Goal: Task Accomplishment & Management: Manage account settings

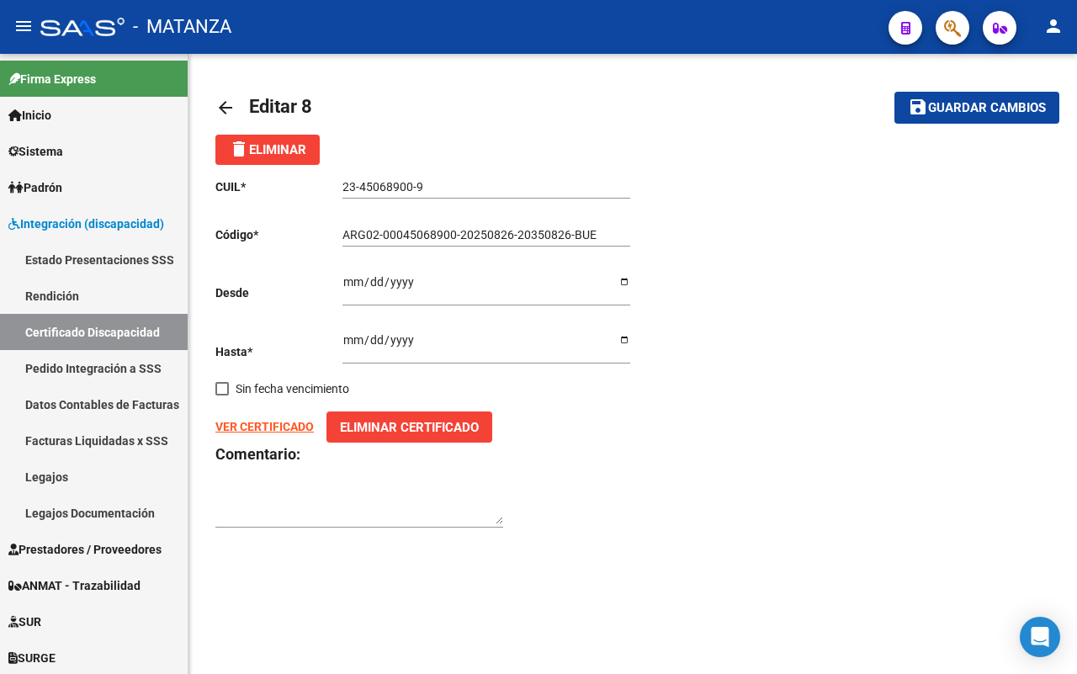
click at [223, 106] on mat-icon "arrow_back" at bounding box center [225, 108] width 20 height 20
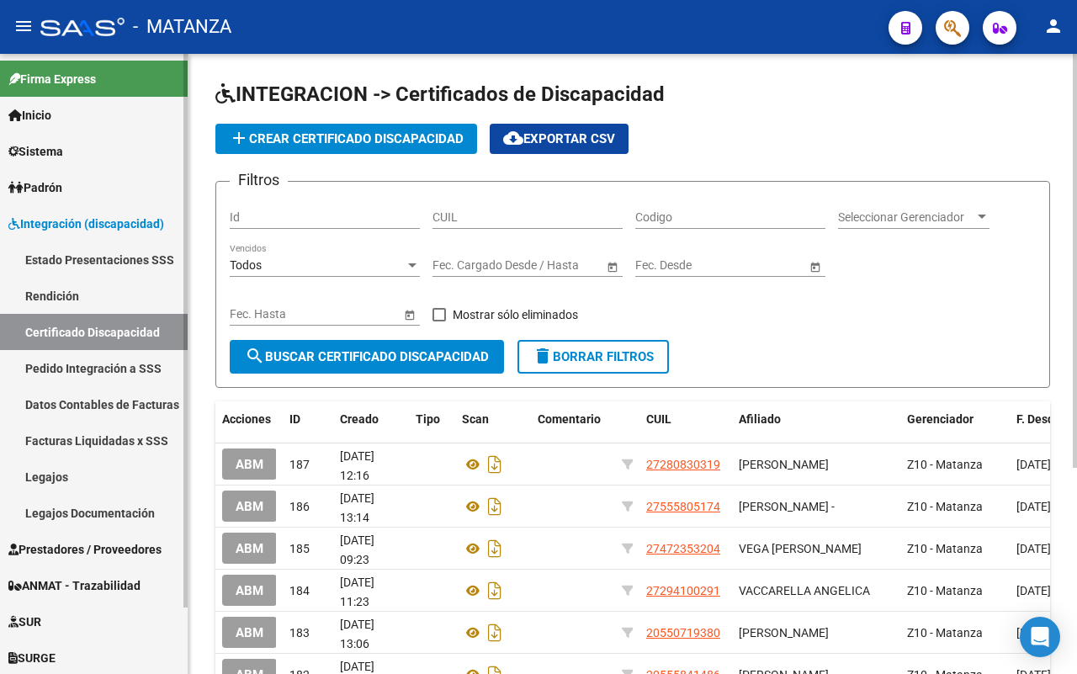
scroll to position [73, 0]
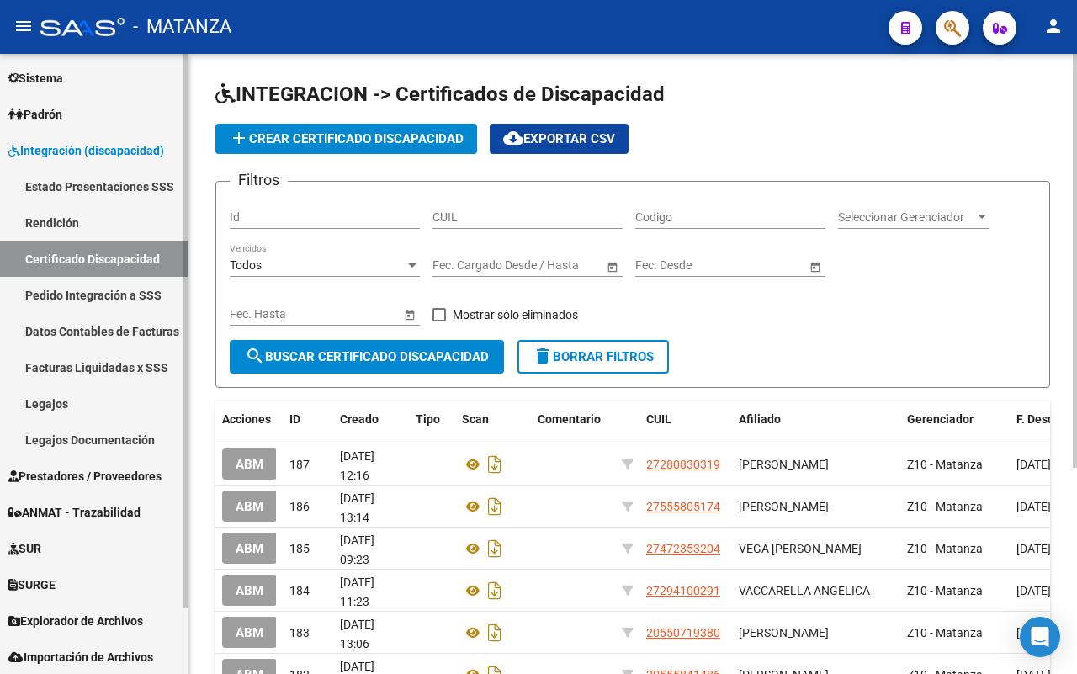
click at [116, 469] on span "Prestadores / Proveedores" at bounding box center [84, 476] width 153 height 19
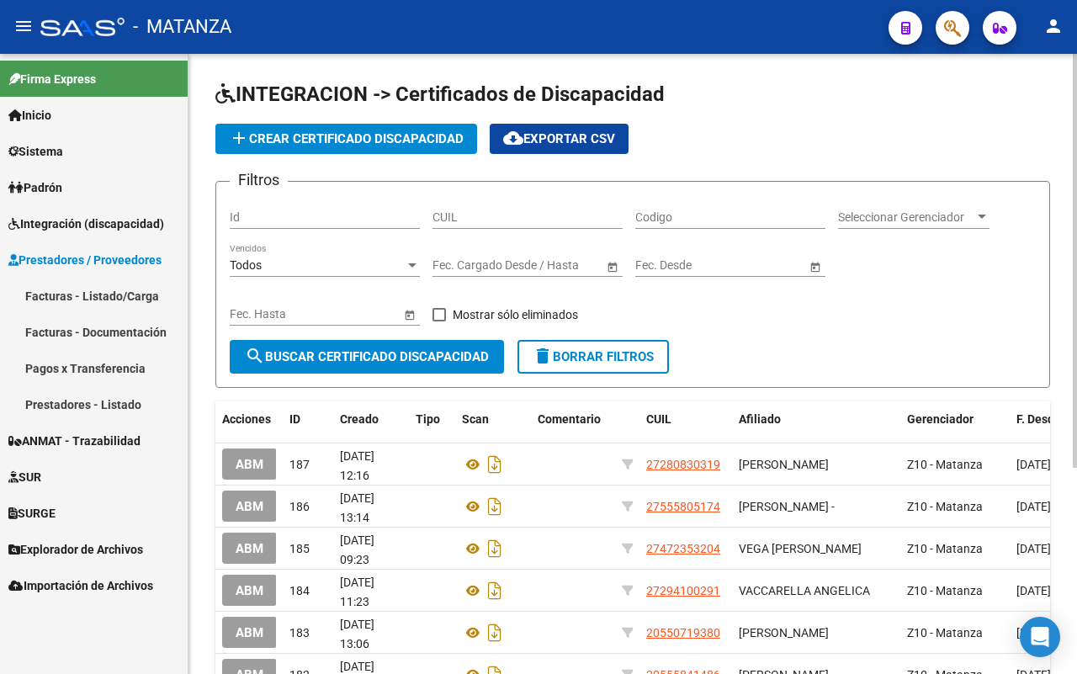
scroll to position [0, 0]
click at [114, 289] on link "Facturas - Listado/Carga" at bounding box center [94, 296] width 188 height 36
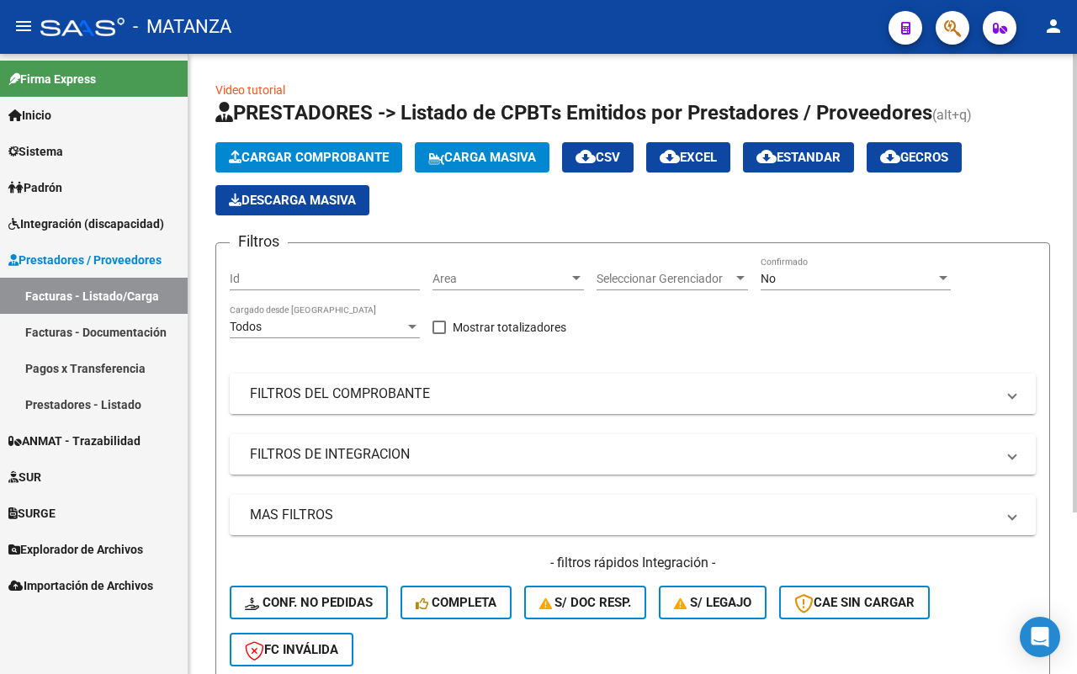
click at [481, 402] on mat-panel-title "FILTROS DEL COMPROBANTE" at bounding box center [623, 394] width 746 height 19
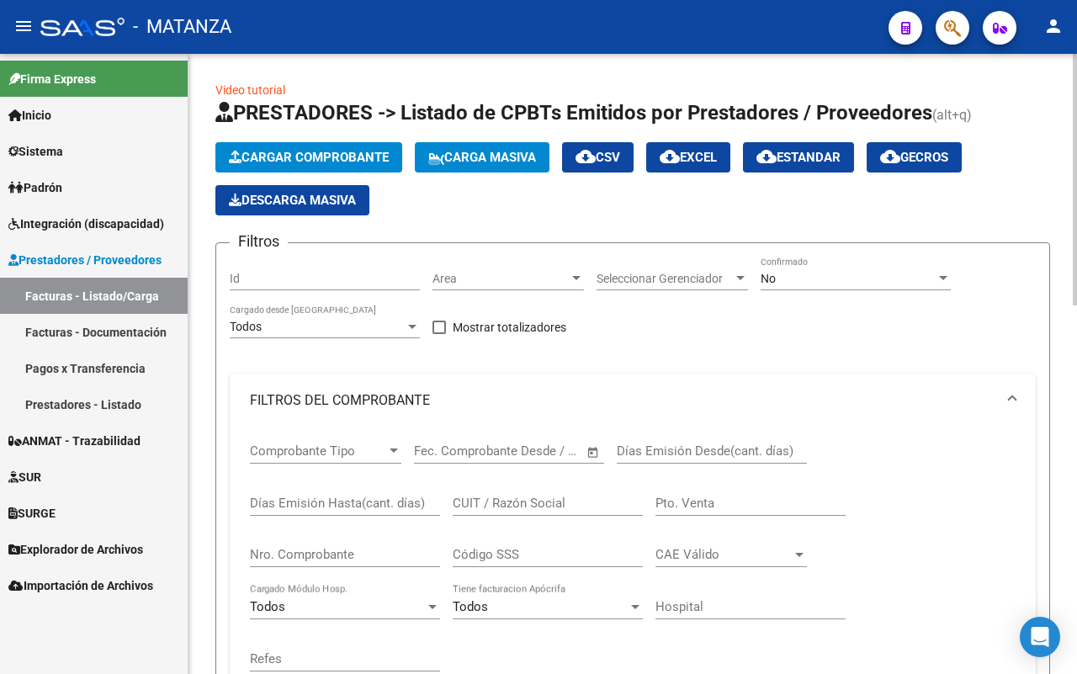
click at [355, 560] on input "Nro. Comprobante" at bounding box center [345, 554] width 190 height 15
type input "784"
click at [847, 274] on div "No" at bounding box center [848, 279] width 175 height 14
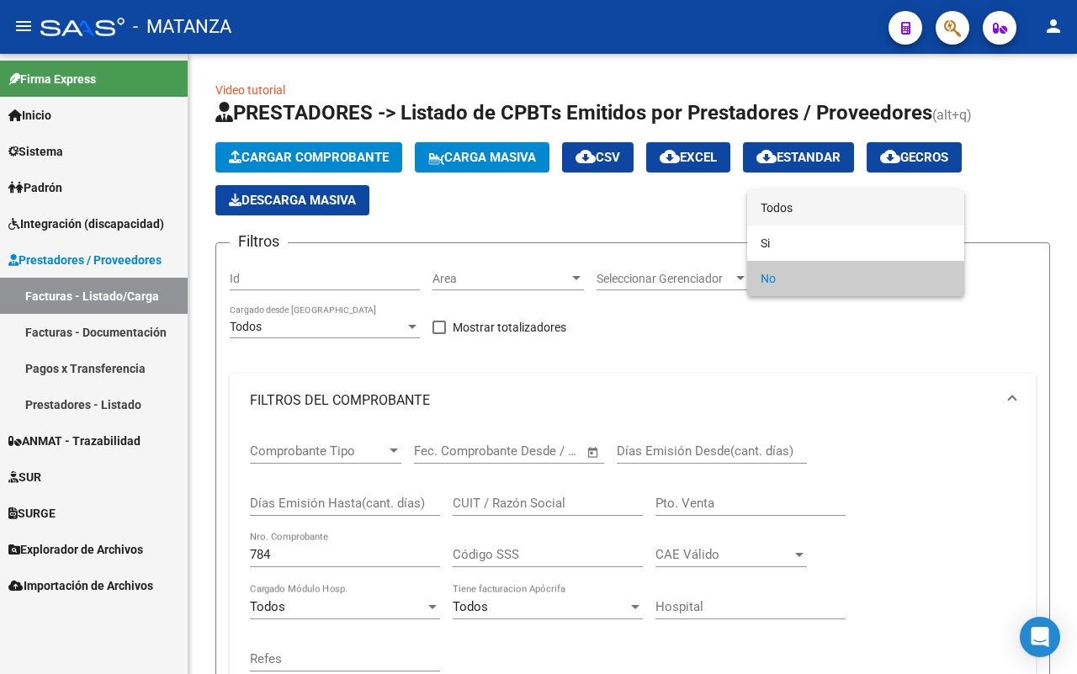
click at [818, 203] on span "Todos" at bounding box center [856, 207] width 190 height 35
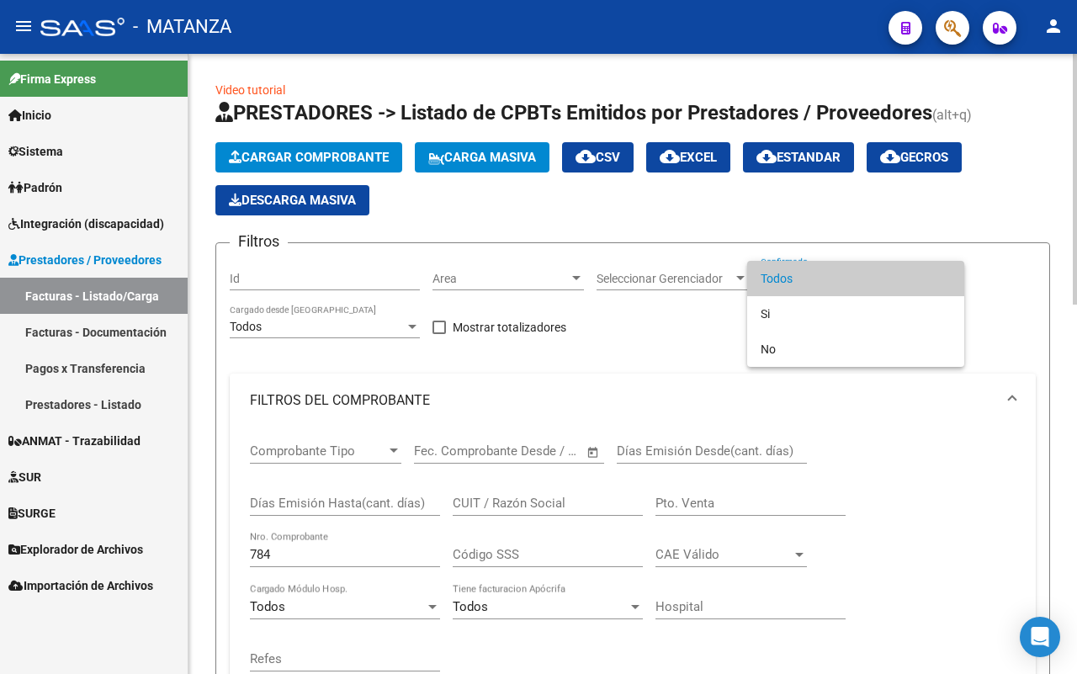
click at [892, 491] on div at bounding box center [538, 337] width 1077 height 674
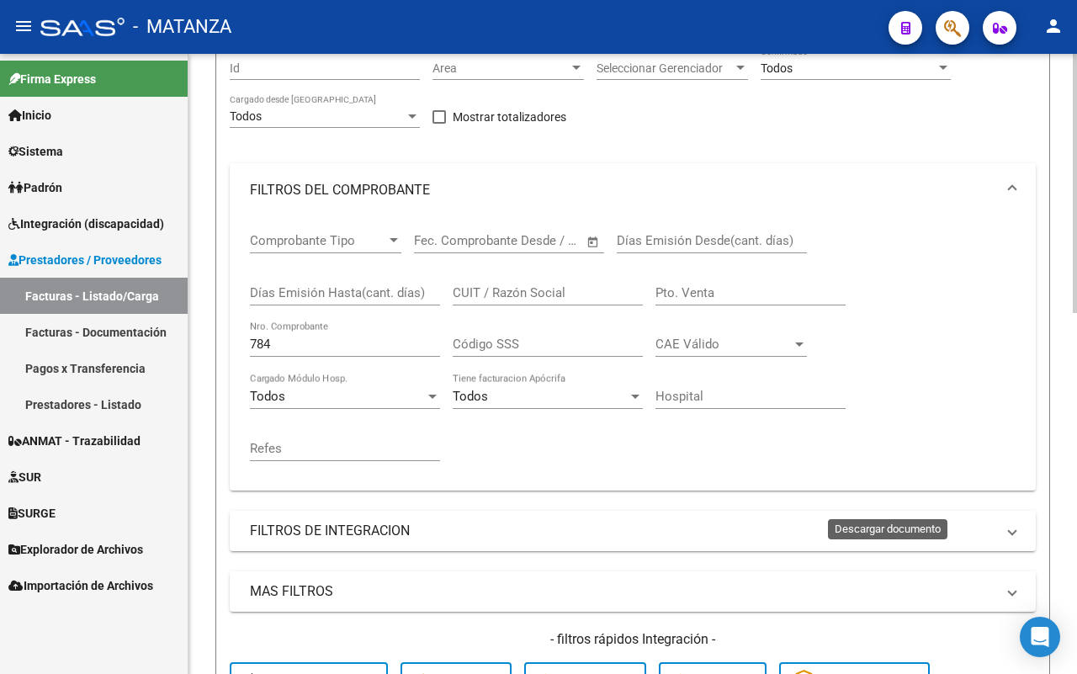
scroll to position [631, 0]
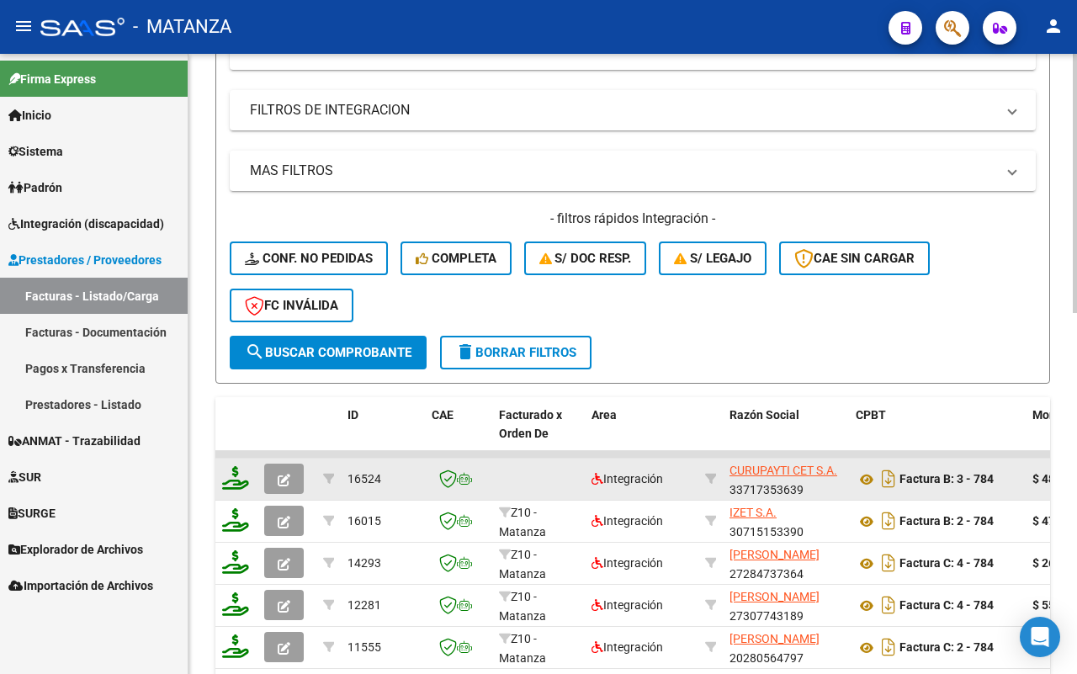
click at [290, 475] on button "button" at bounding box center [284, 479] width 40 height 30
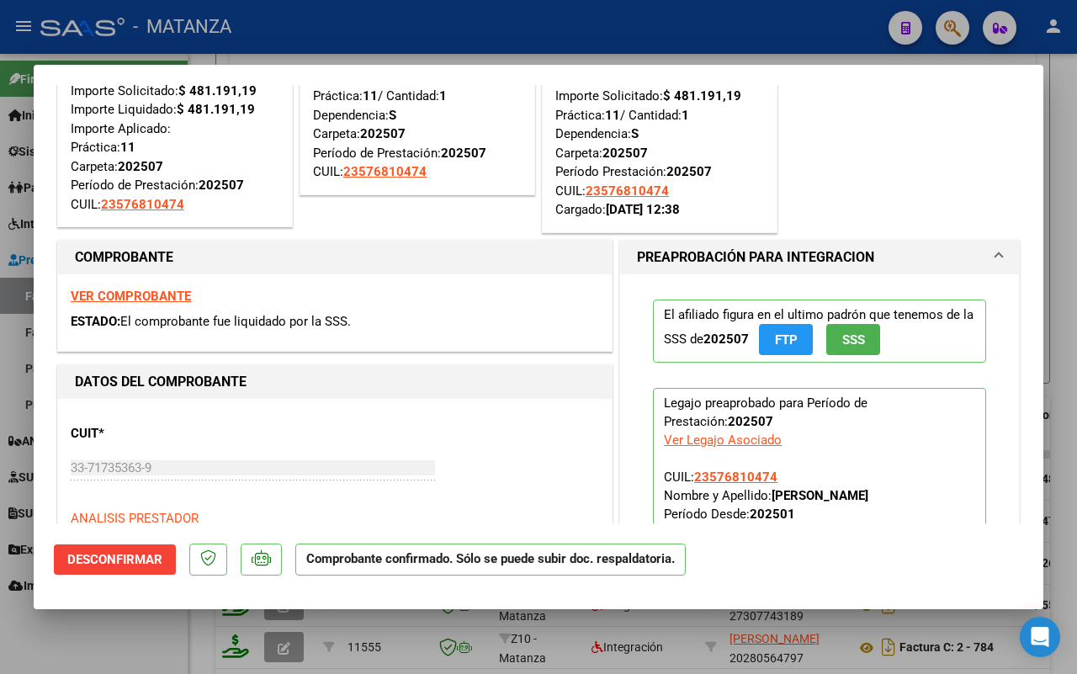
scroll to position [0, 0]
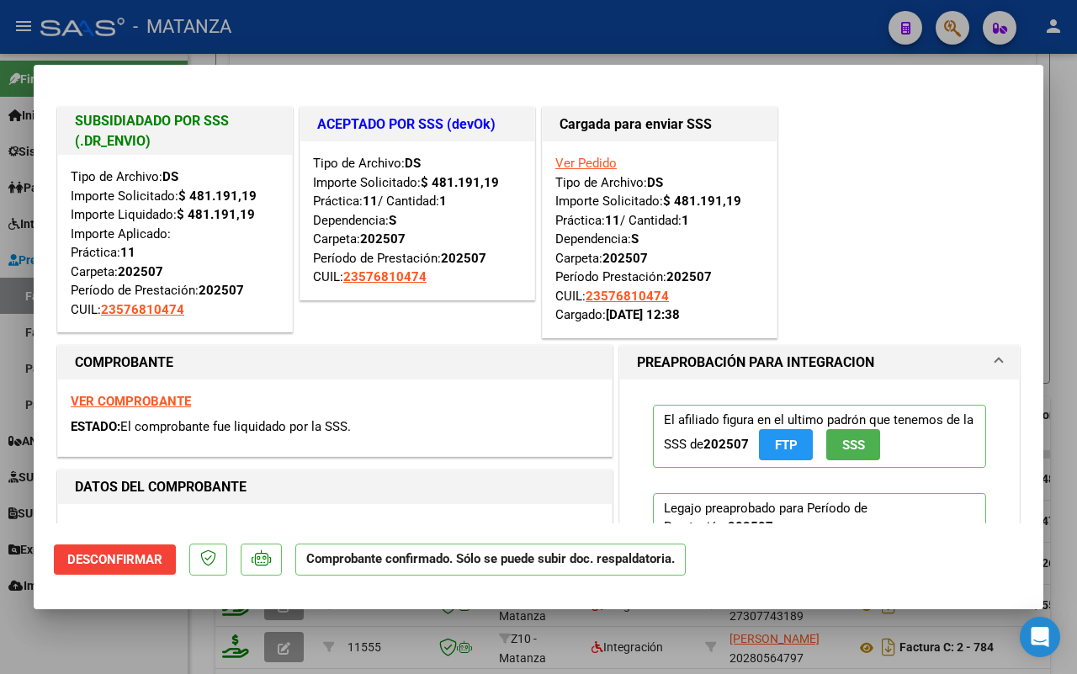
click at [122, 640] on div at bounding box center [538, 337] width 1077 height 674
type input "$ 0,00"
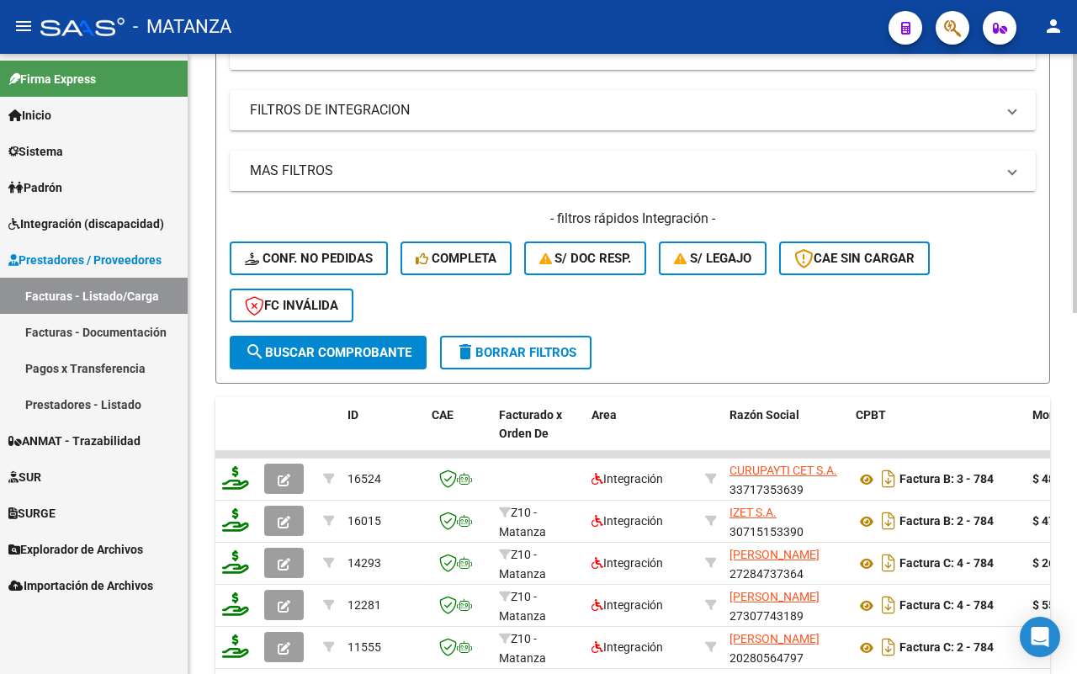
click at [526, 345] on span "delete Borrar Filtros" at bounding box center [515, 352] width 121 height 15
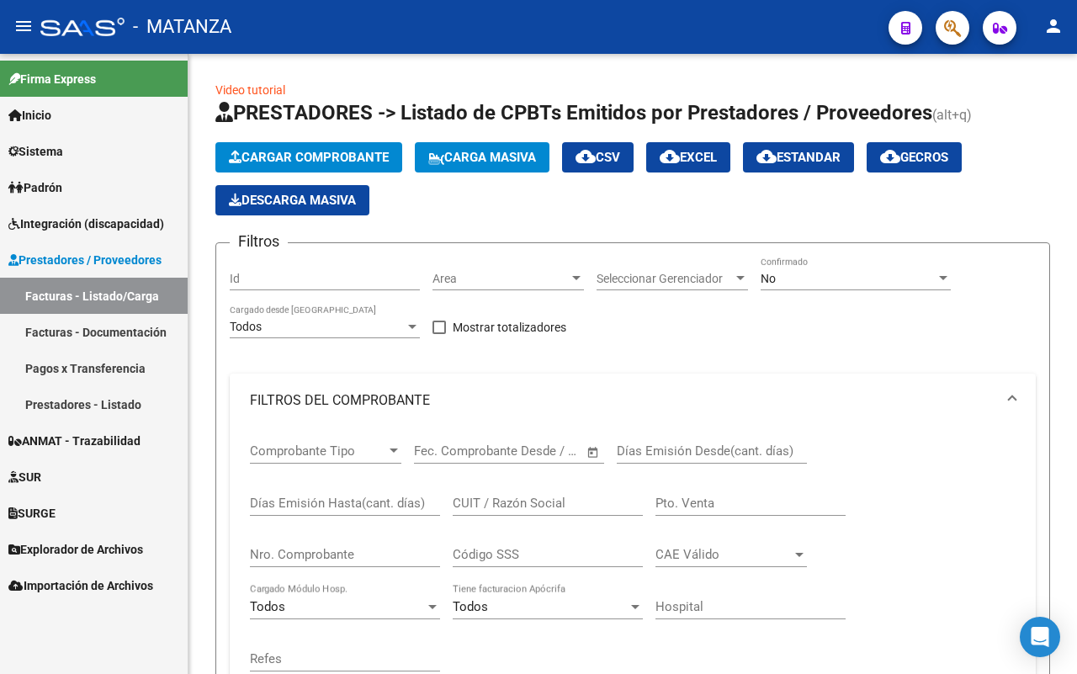
click at [89, 149] on link "Sistema" at bounding box center [94, 151] width 188 height 36
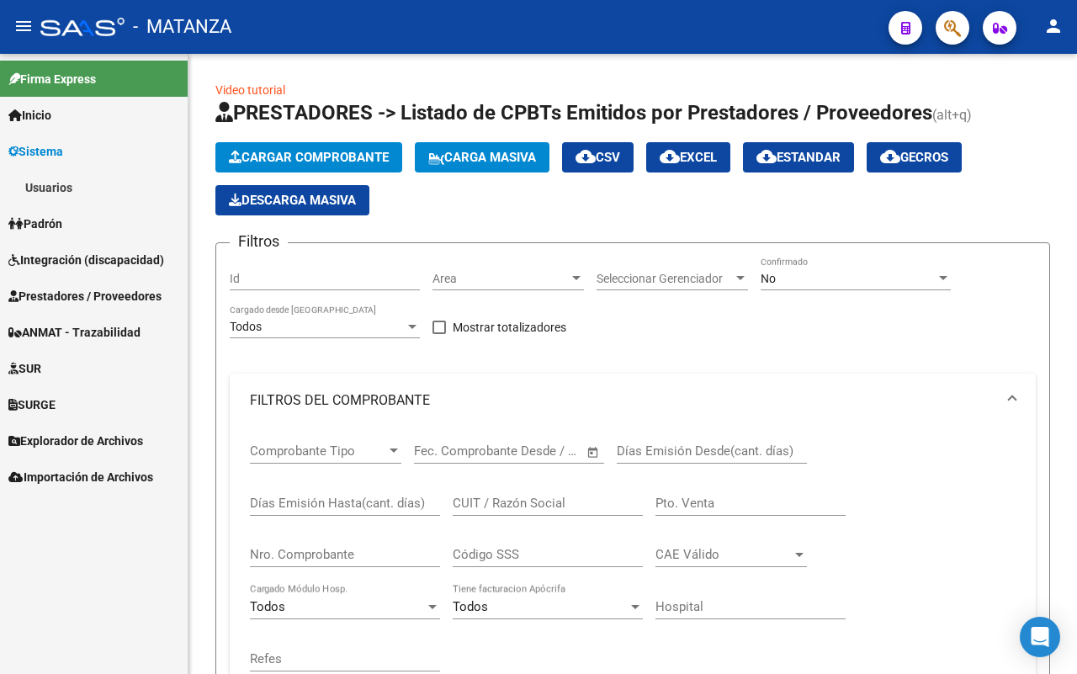
click at [81, 185] on link "Usuarios" at bounding box center [94, 187] width 188 height 36
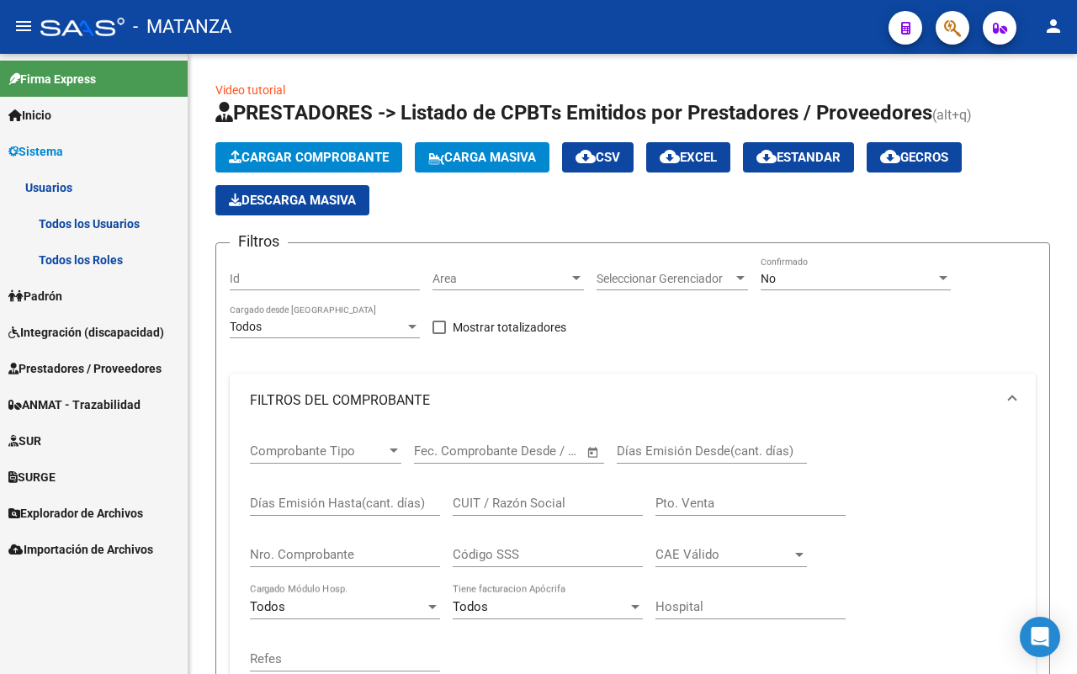
click at [88, 228] on link "Todos los Usuarios" at bounding box center [94, 223] width 188 height 36
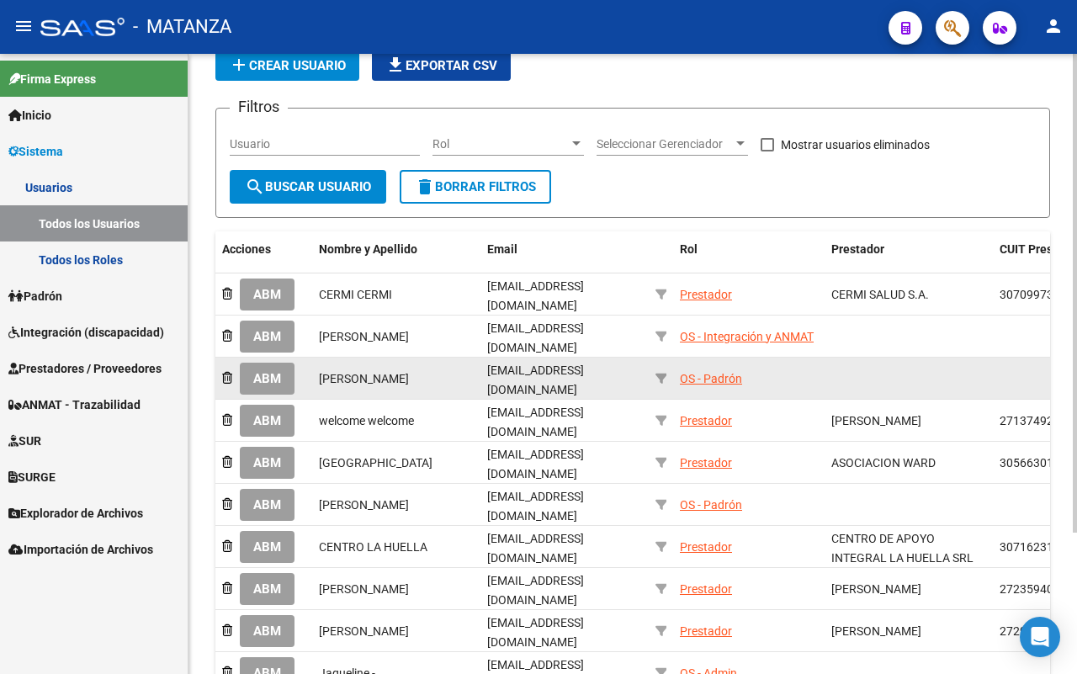
scroll to position [105, 0]
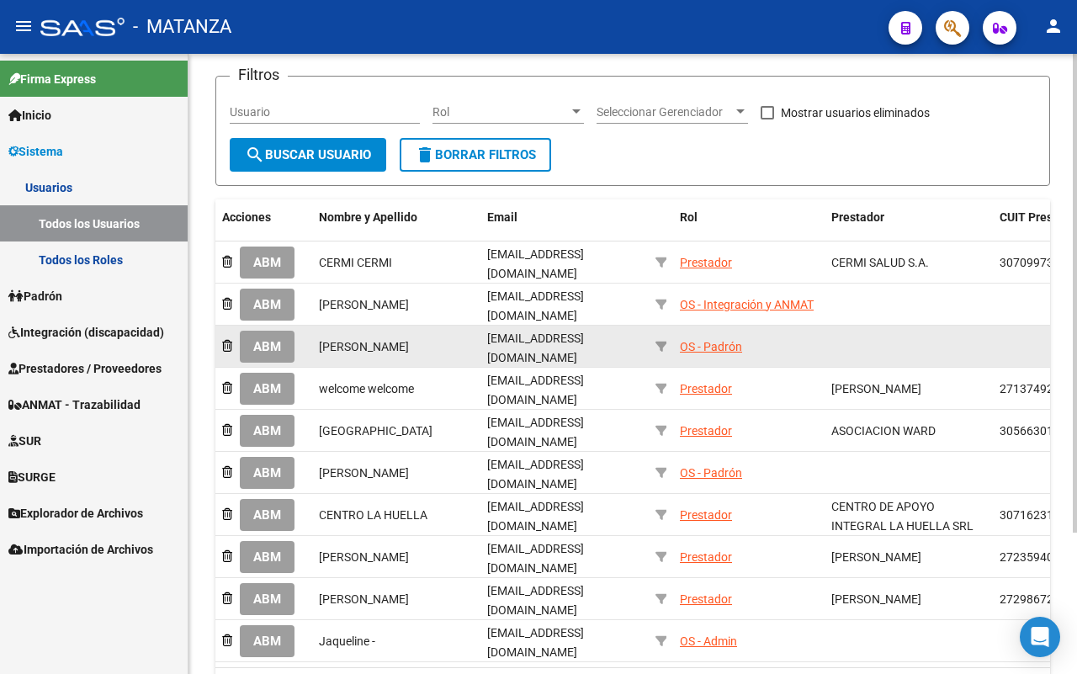
click at [266, 340] on span "ABM" at bounding box center [267, 347] width 28 height 15
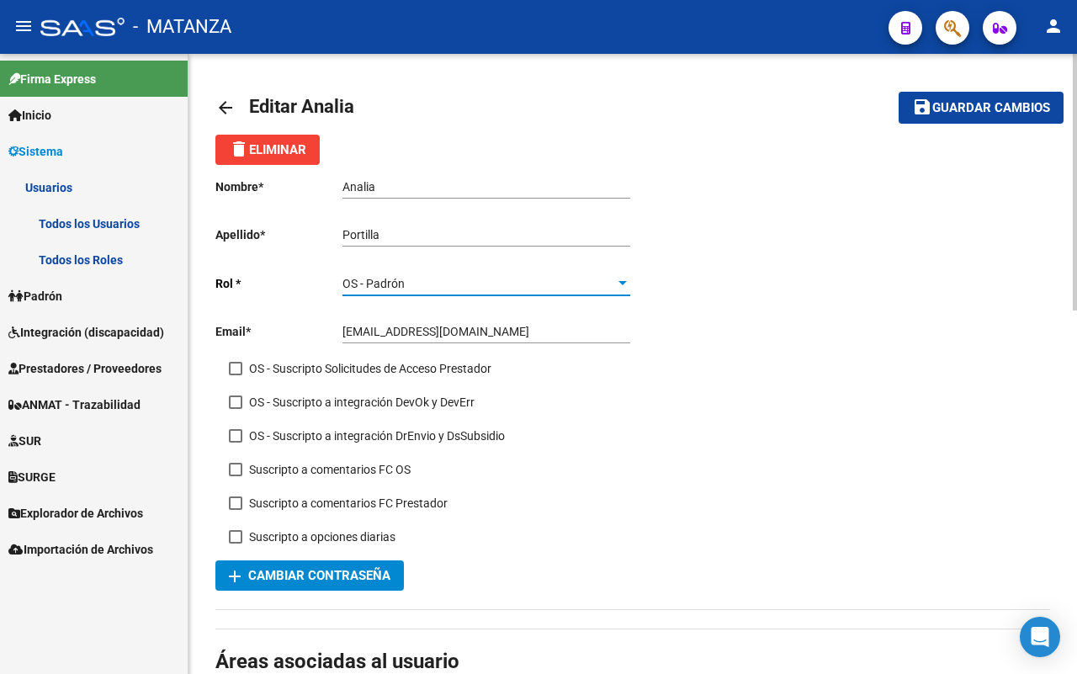
click at [502, 290] on div "OS - Padrón" at bounding box center [479, 284] width 273 height 14
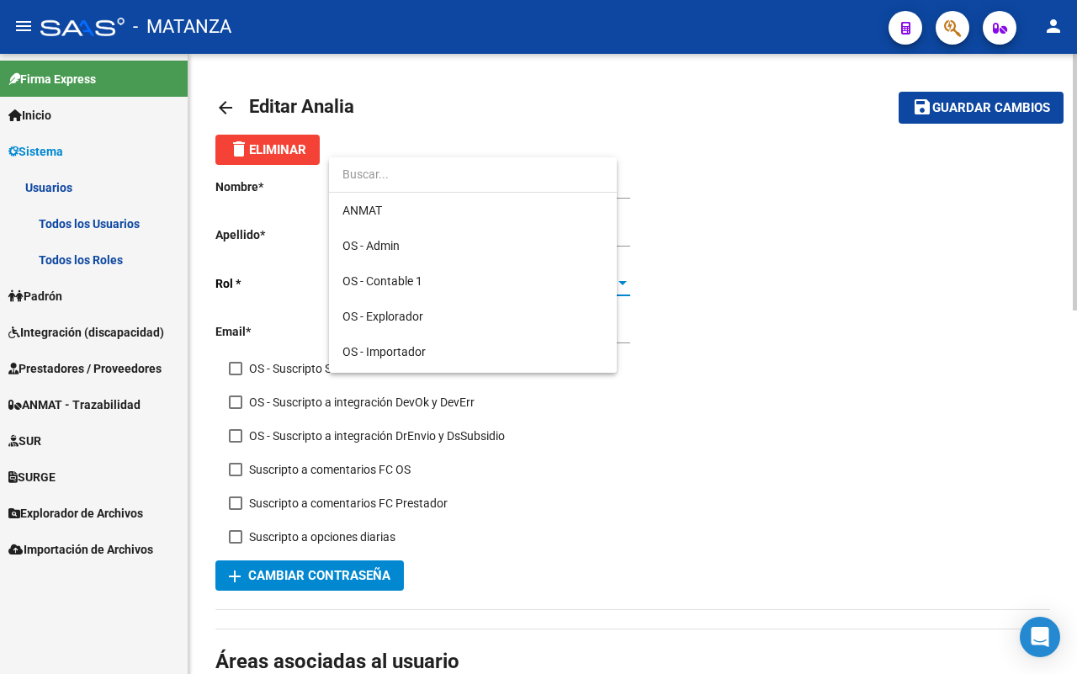
scroll to position [173, 0]
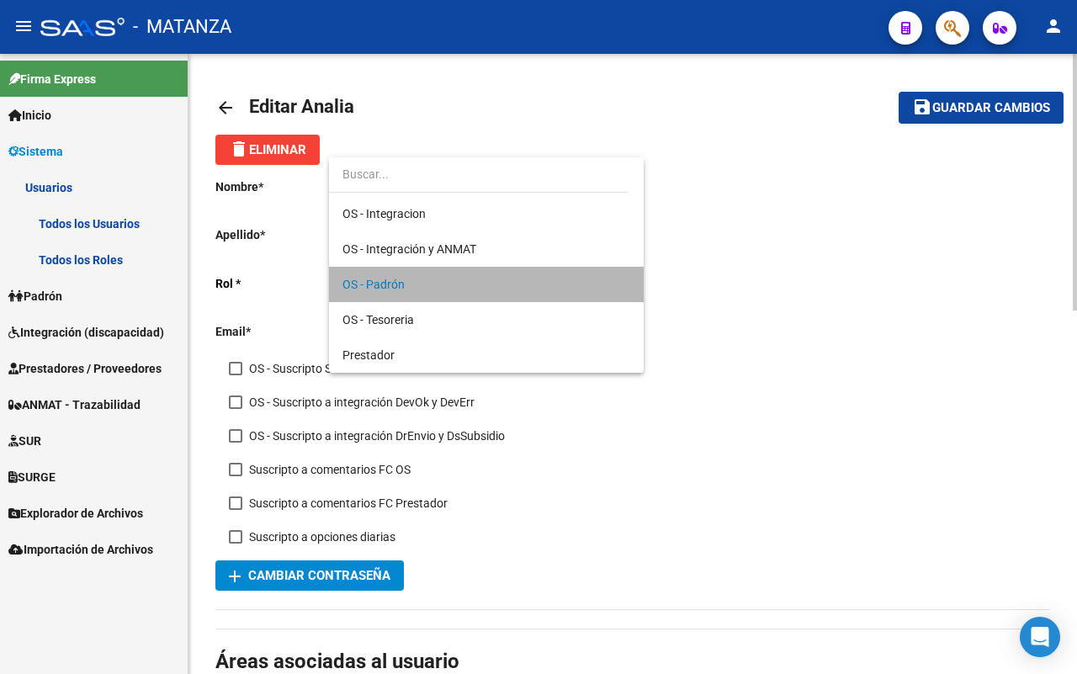
click at [502, 290] on span "OS - Padrón" at bounding box center [487, 284] width 288 height 35
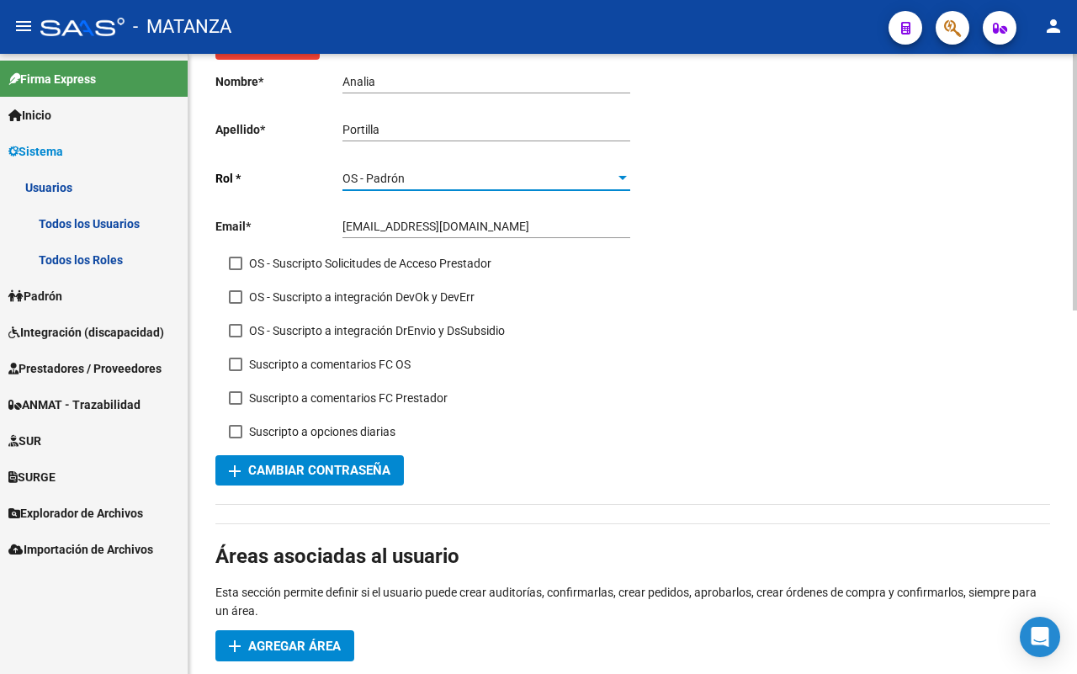
scroll to position [0, 0]
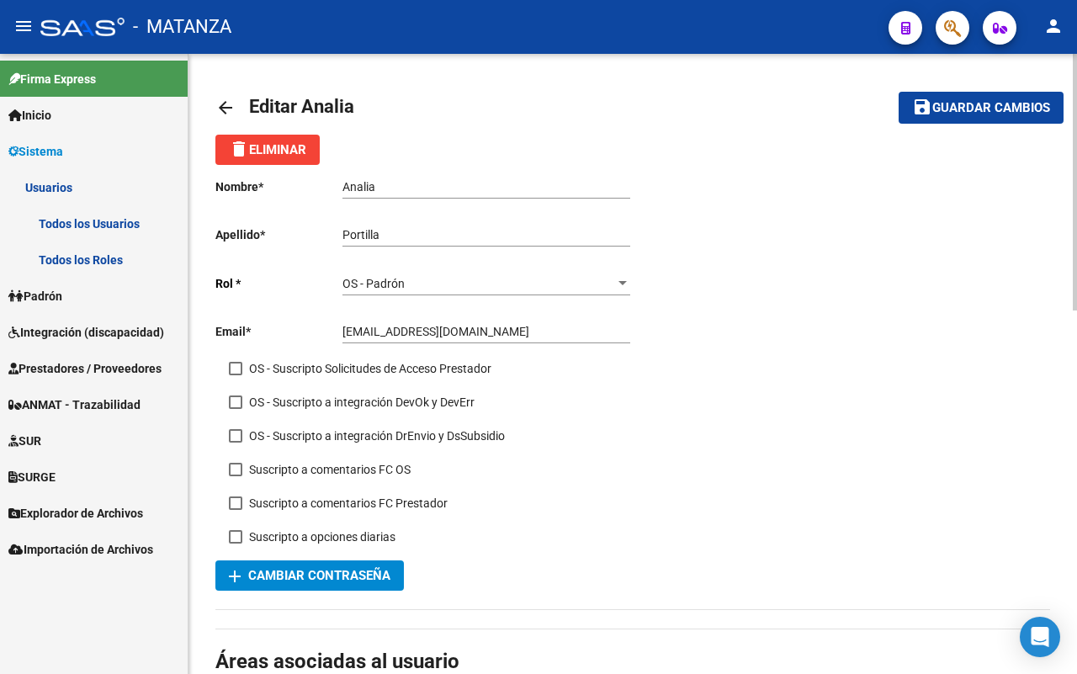
click at [223, 101] on mat-icon "arrow_back" at bounding box center [225, 108] width 20 height 20
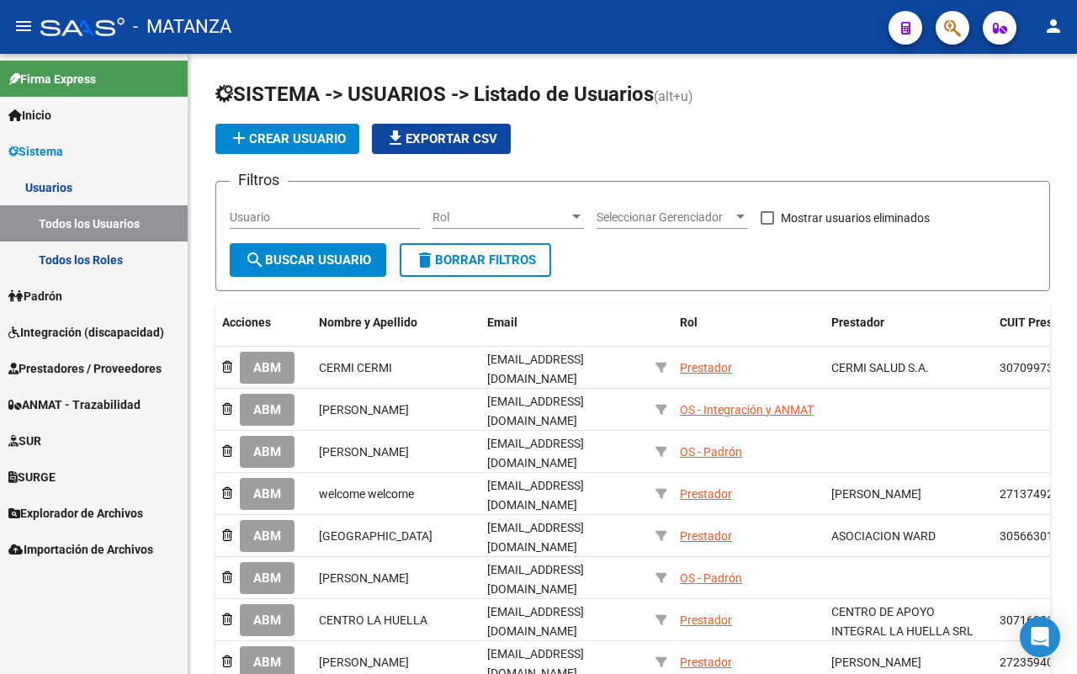
click at [82, 215] on link "Todos los Usuarios" at bounding box center [94, 223] width 188 height 36
